Goal: Find contact information: Find contact information

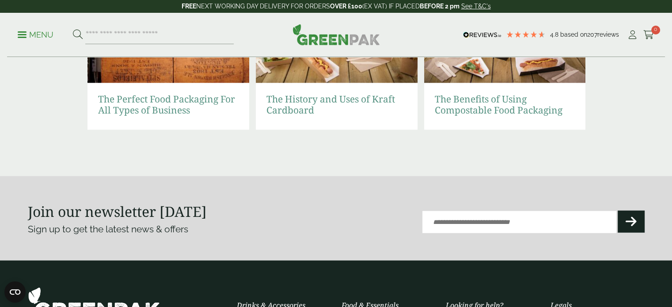
scroll to position [2090, 0]
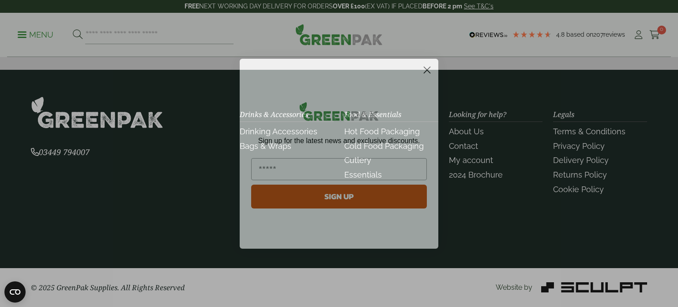
click at [428, 68] on circle "Close dialog" at bounding box center [427, 69] width 15 height 15
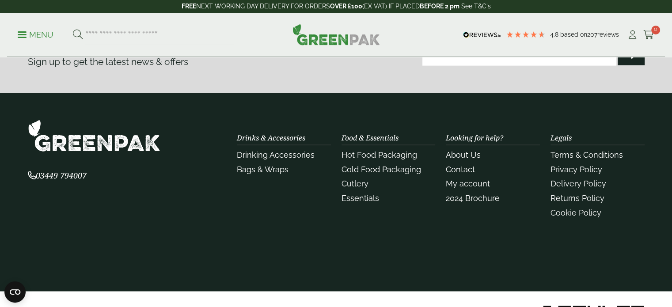
scroll to position [2046, 0]
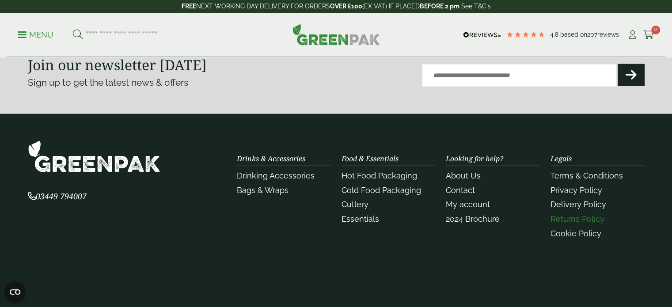
click at [577, 217] on link "Returns Policy" at bounding box center [577, 218] width 54 height 9
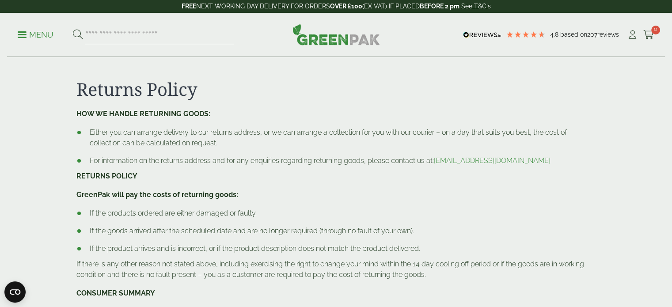
click at [321, 37] on img at bounding box center [335, 34] width 87 height 21
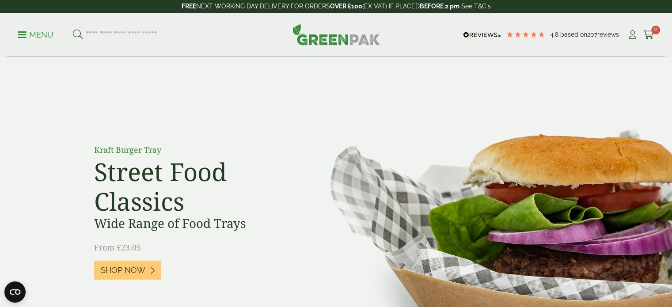
click at [23, 35] on span at bounding box center [22, 34] width 9 height 1
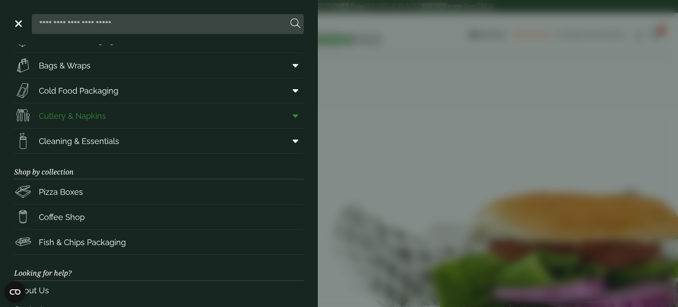
scroll to position [130, 0]
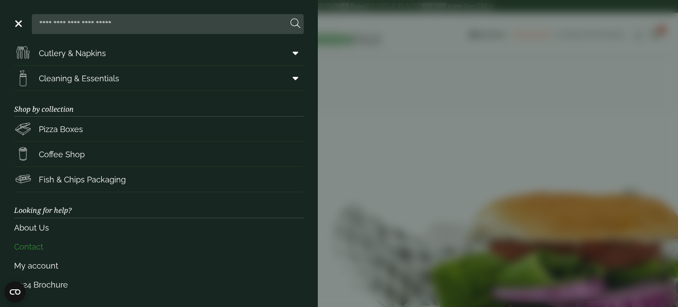
click at [29, 246] on link "Contact" at bounding box center [159, 246] width 290 height 19
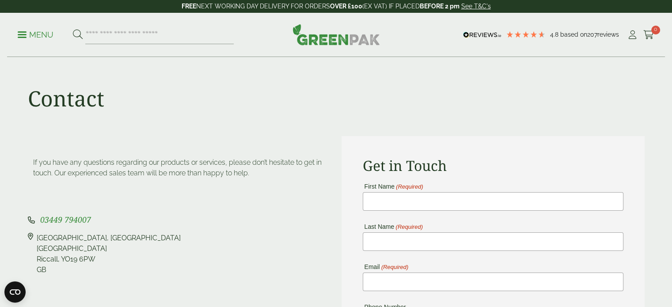
click at [332, 40] on img at bounding box center [335, 34] width 87 height 21
